Goal: Transaction & Acquisition: Purchase product/service

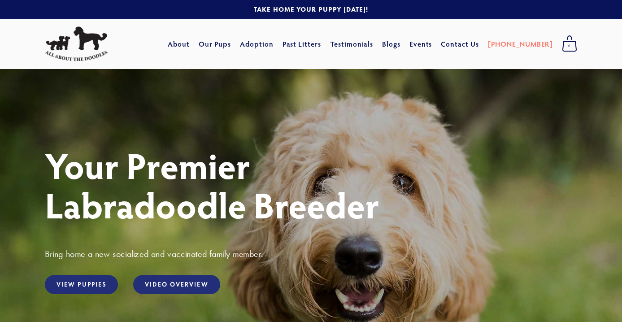
scroll to position [12, 0]
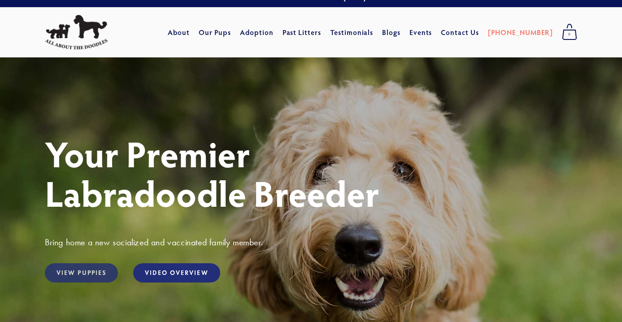
click at [92, 269] on link "View Puppies" at bounding box center [81, 272] width 73 height 19
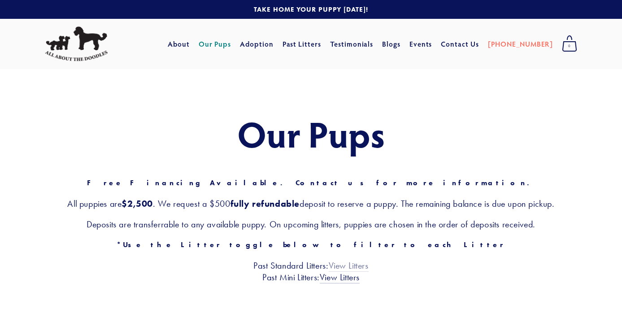
click at [352, 264] on link "View Litters" at bounding box center [348, 266] width 40 height 12
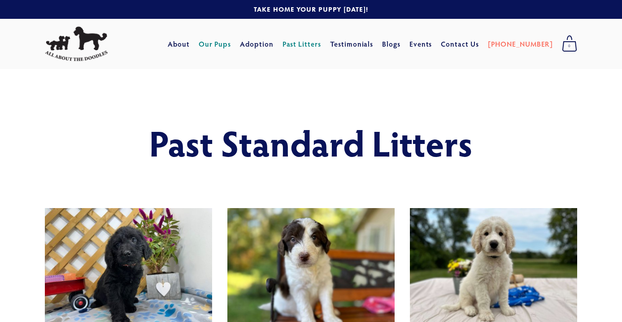
click at [231, 45] on link "Our Pups" at bounding box center [215, 44] width 33 height 16
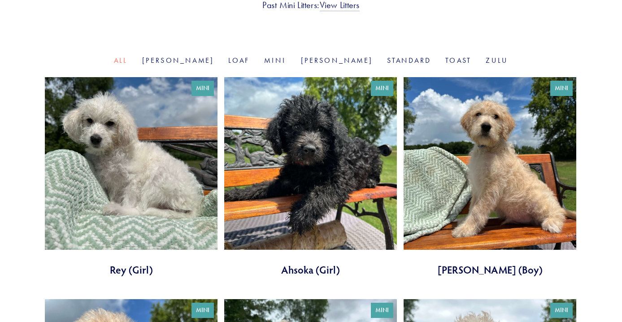
scroll to position [273, 0]
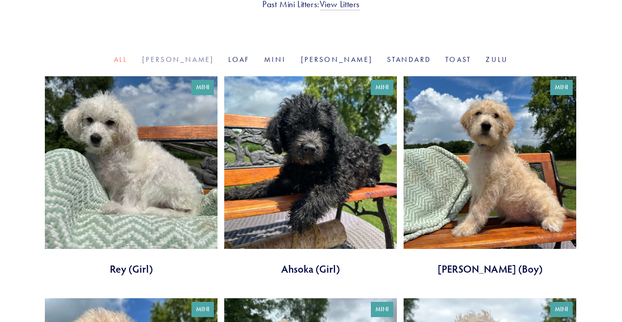
click at [207, 57] on link "[PERSON_NAME]" at bounding box center [178, 59] width 72 height 9
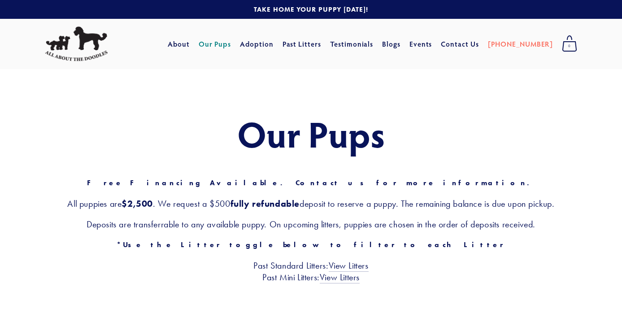
click at [231, 44] on link "Our Pups" at bounding box center [215, 44] width 33 height 16
